Goal: Complete application form

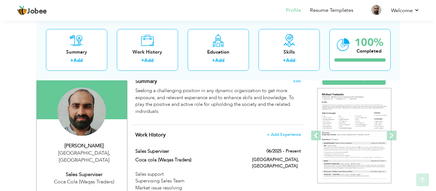
scroll to position [64, 0]
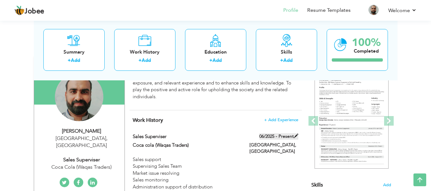
click at [295, 135] on span at bounding box center [296, 136] width 4 height 4
type input "Sales Superviser"
type input "Coca cola (Waqas Traders)"
type input "06/2025"
type input "[GEOGRAPHIC_DATA]"
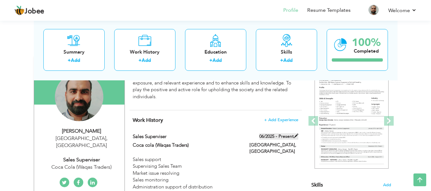
type input "[GEOGRAPHIC_DATA]"
checkbox input "true"
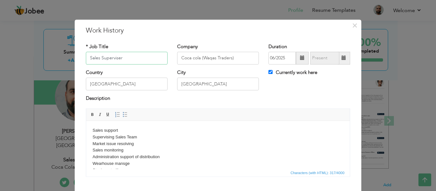
scroll to position [38, 0]
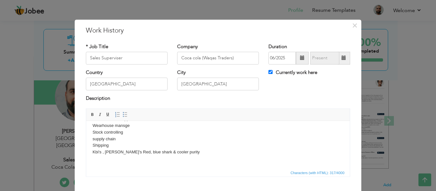
click at [182, 150] on body "Sales support Supervising Sales Team Market issue resolving Sales monitoring Ad…" at bounding box center [217, 125] width 251 height 73
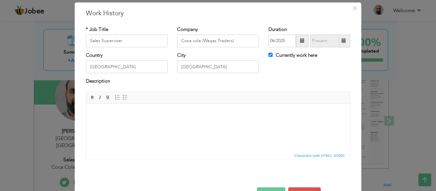
scroll to position [0, 0]
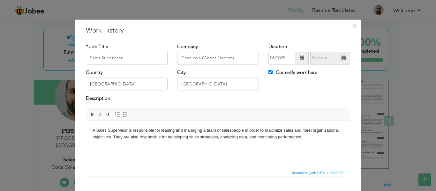
click at [132, 130] on body "A Sales Supervisor is responsible for leading and managing a team of salespeopl…" at bounding box center [217, 133] width 251 height 13
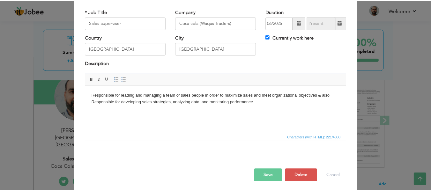
scroll to position [37, 0]
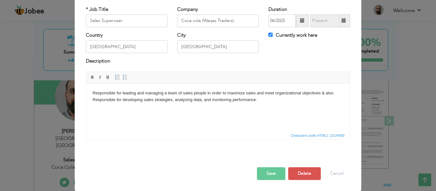
click at [260, 173] on button "Save" at bounding box center [271, 173] width 28 height 13
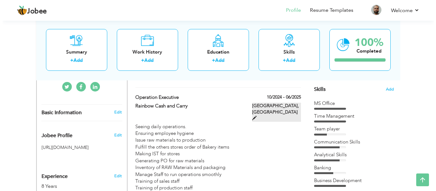
scroll to position [128, 0]
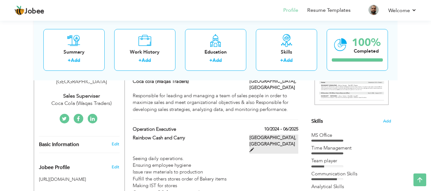
click at [254, 148] on span at bounding box center [251, 150] width 4 height 4
type input "Operation Executive"
type input "Rainbow Cash and Carry"
type input "10/2024"
type input "06/2025"
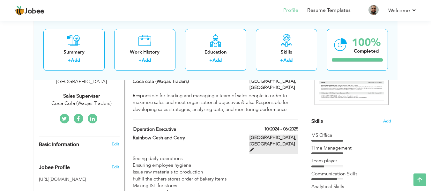
checkbox input "false"
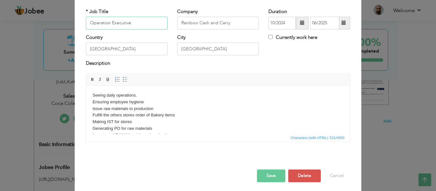
scroll to position [37, 0]
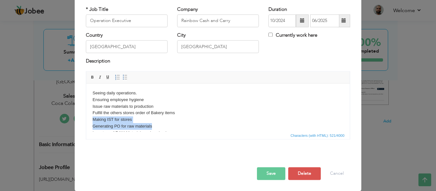
drag, startPoint x: 164, startPoint y: 124, endPoint x: 142, endPoint y: 123, distance: 22.3
click at [146, 122] on body "Seeing daily operations. Ensuring employee hygiene Issue raw materials to produ…" at bounding box center [217, 136] width 251 height 93
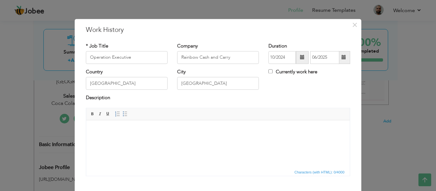
scroll to position [0, 0]
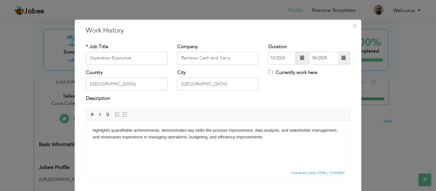
click at [94, 131] on body "highlights quantifiable achievements, demonstrates key skills like process impr…" at bounding box center [217, 133] width 251 height 13
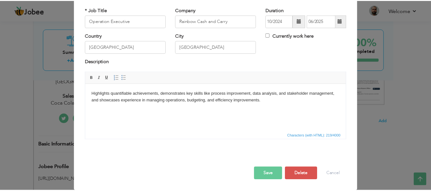
scroll to position [37, 0]
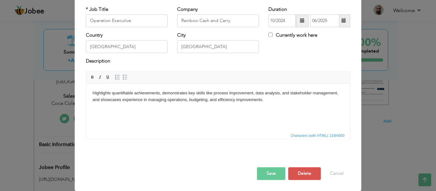
click at [269, 171] on button "Save" at bounding box center [271, 173] width 28 height 13
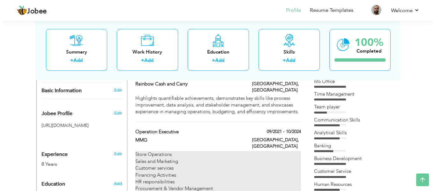
scroll to position [191, 0]
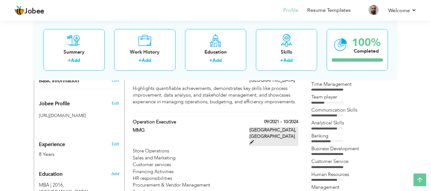
click at [254, 140] on span at bounding box center [251, 142] width 4 height 4
type input "MMG"
type input "09/2021"
type input "10/2024"
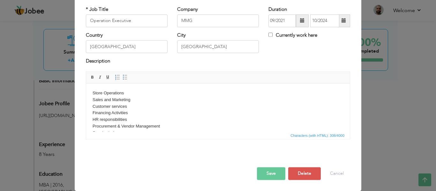
scroll to position [0, 0]
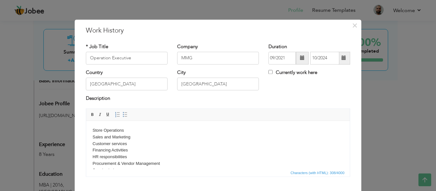
click at [109, 155] on body "Store Operations Sales and Marketing Customer services Financing Activities HR …" at bounding box center [217, 163] width 251 height 73
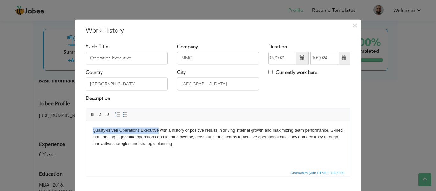
drag, startPoint x: 158, startPoint y: 128, endPoint x: 55, endPoint y: 122, distance: 103.8
click at [86, 122] on html "Quality-driven Operations Executive with a history of positive results in drivi…" at bounding box center [217, 137] width 263 height 33
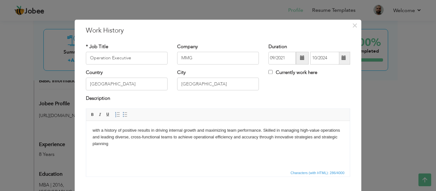
click at [97, 128] on body "with a history of positive results in driving internal growth and maximizing te…" at bounding box center [217, 137] width 251 height 20
click at [111, 142] on body "With a history of positive results in driving internal growth and maximizing te…" at bounding box center [217, 137] width 251 height 20
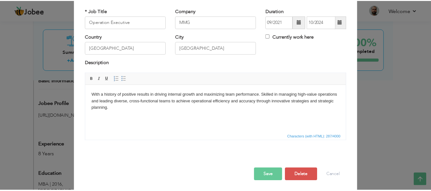
scroll to position [37, 0]
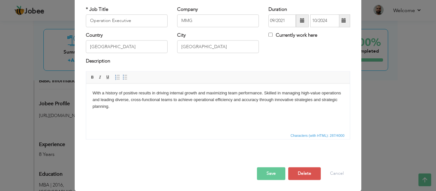
click at [266, 172] on button "Save" at bounding box center [271, 173] width 28 height 13
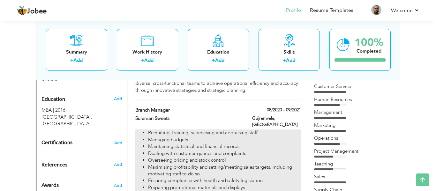
scroll to position [255, 0]
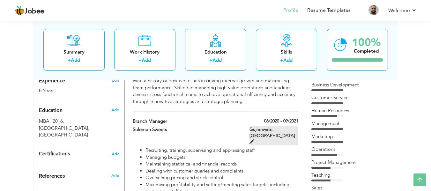
click at [254, 139] on span at bounding box center [251, 141] width 4 height 4
type input "Branch Manager"
type input "Suleman Sweets"
type input "08/2020"
type input "09/2021"
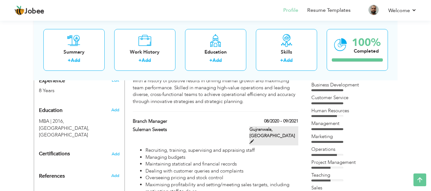
type input "Gujranwala"
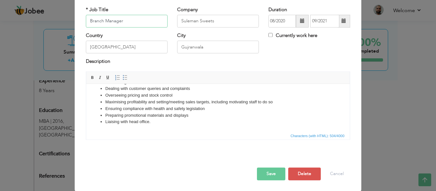
scroll to position [37, 0]
click at [158, 123] on li "Liaising with head office." at bounding box center [217, 121] width 225 height 7
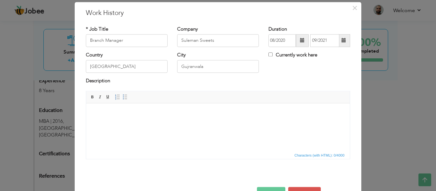
scroll to position [0, 0]
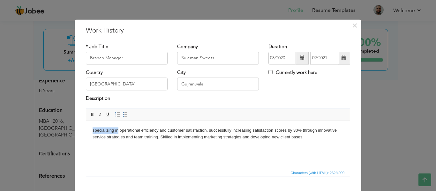
drag, startPoint x: 118, startPoint y: 129, endPoint x: 87, endPoint y: 128, distance: 30.9
click at [87, 128] on html "specializing in operational efficiency and customer satisfaction, successfully …" at bounding box center [217, 134] width 263 height 26
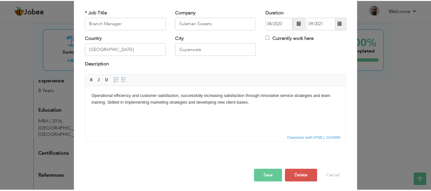
scroll to position [37, 0]
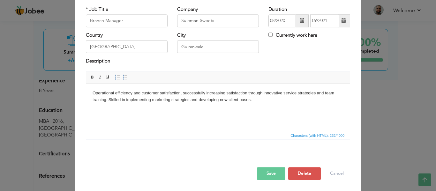
click at [268, 172] on button "Save" at bounding box center [271, 173] width 28 height 13
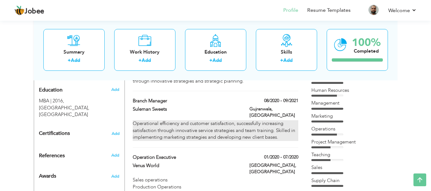
scroll to position [287, 0]
